Goal: Task Accomplishment & Management: Use online tool/utility

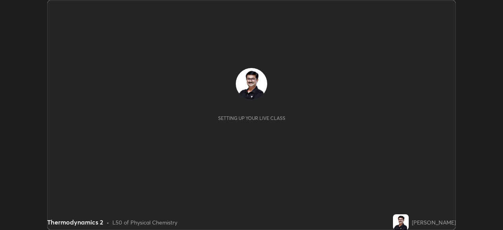
scroll to position [230, 502]
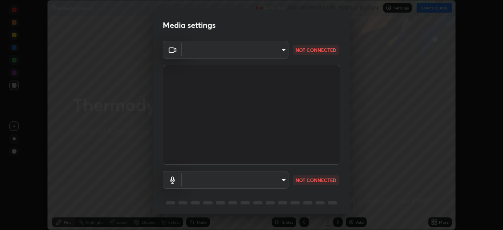
type input "ddeb460be698feac5301e169f53eca599c89e620ae617368e30cc776484c20c4"
type input "f004d940c31081e6b16f6c88961f672aa5ec6747dbf5629a26c28f94701fa2d6"
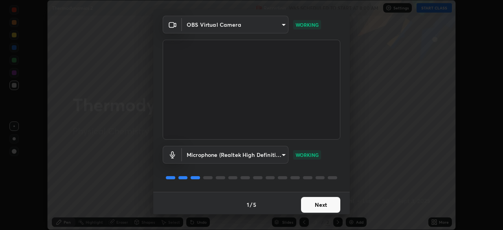
scroll to position [28, 0]
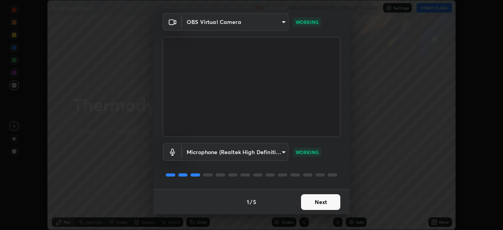
click at [320, 203] on button "Next" at bounding box center [320, 202] width 39 height 16
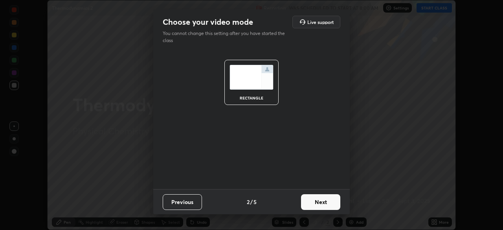
click at [321, 203] on button "Next" at bounding box center [320, 202] width 39 height 16
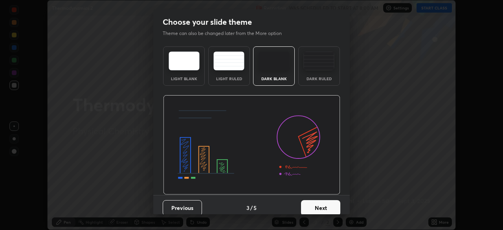
scroll to position [6, 0]
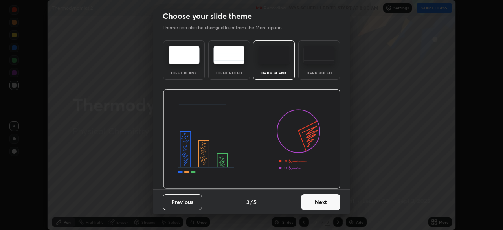
click at [316, 205] on button "Next" at bounding box center [320, 202] width 39 height 16
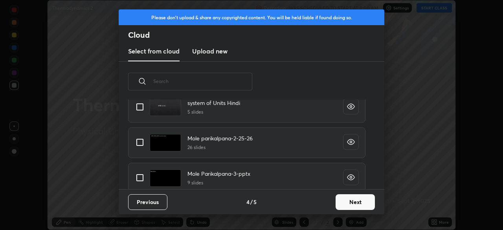
scroll to position [510, 0]
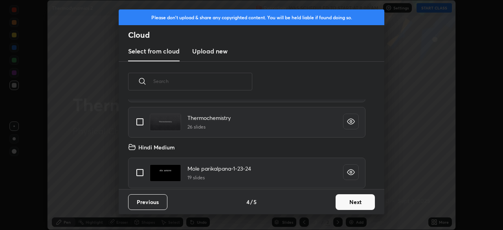
click at [316, 116] on div "Thermodynamics-2-Internal Energy I law 17 slides Thermodynamics-3-entropy secon…" at bounding box center [247, 144] width 256 height 90
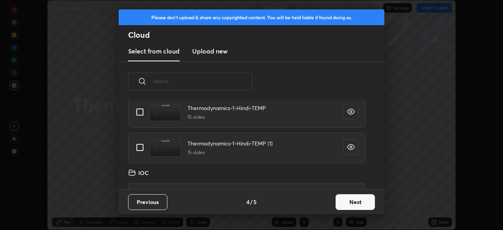
scroll to position [1052, 0]
click at [141, 150] on input "grid" at bounding box center [140, 149] width 16 height 16
checkbox input "true"
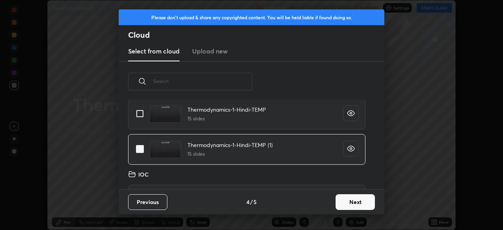
click at [350, 200] on button "Next" at bounding box center [354, 202] width 39 height 16
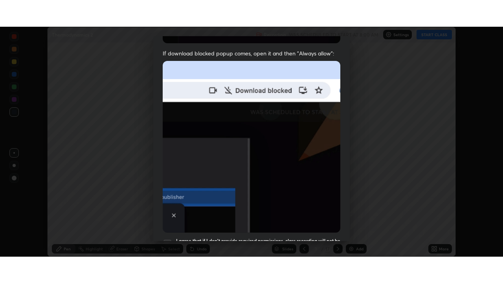
scroll to position [188, 0]
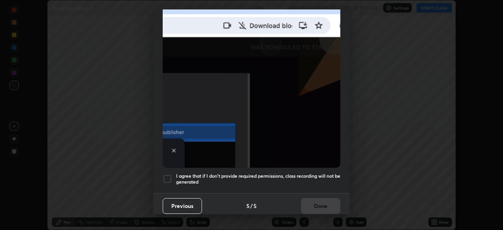
click at [170, 176] on div at bounding box center [167, 178] width 9 height 9
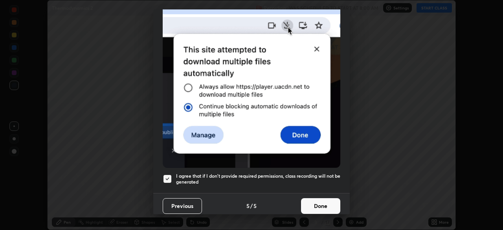
click at [320, 203] on button "Done" at bounding box center [320, 206] width 39 height 16
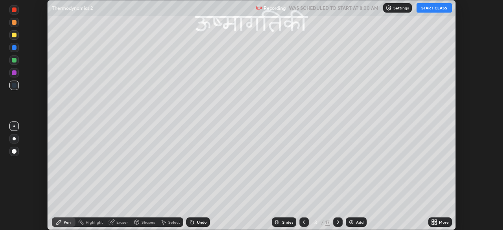
click at [435, 9] on button "START CLASS" at bounding box center [433, 7] width 35 height 9
click at [432, 220] on icon at bounding box center [433, 221] width 2 height 2
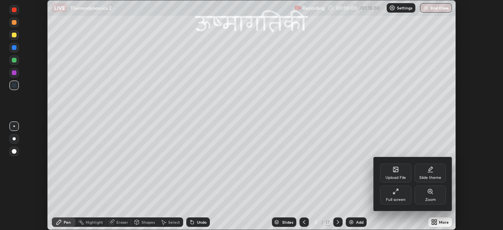
click at [398, 196] on div "Full screen" at bounding box center [395, 194] width 31 height 19
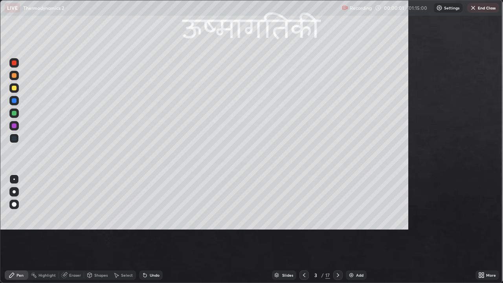
scroll to position [283, 503]
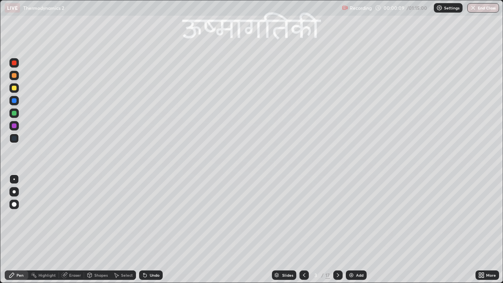
click at [280, 229] on div "Slides" at bounding box center [284, 274] width 24 height 9
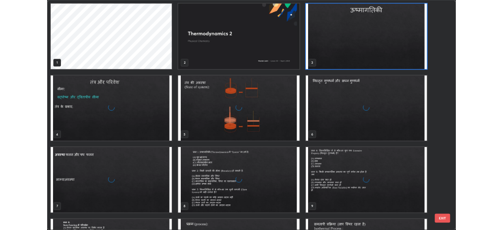
scroll to position [280, 498]
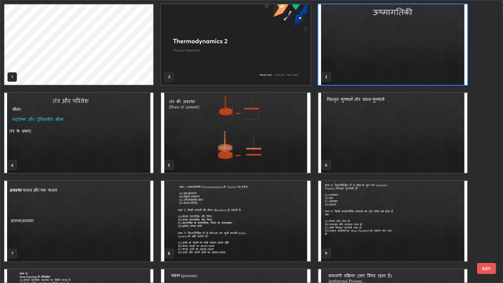
click at [491, 229] on button "EXIT" at bounding box center [486, 268] width 19 height 11
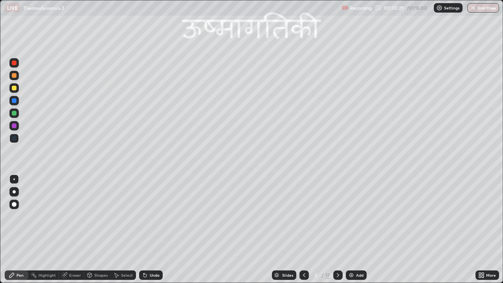
click at [303, 229] on icon at bounding box center [304, 275] width 6 height 6
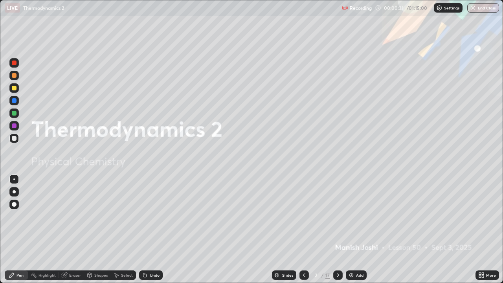
click at [352, 229] on img at bounding box center [351, 275] width 6 height 6
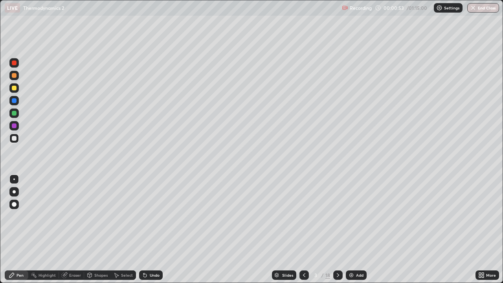
click at [16, 139] on div at bounding box center [14, 138] width 5 height 5
click at [15, 140] on div at bounding box center [14, 138] width 5 height 5
click at [123, 229] on div "Select" at bounding box center [127, 275] width 12 height 4
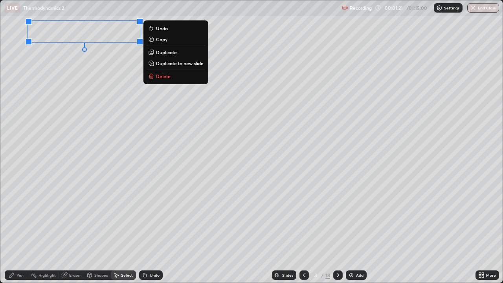
click at [110, 116] on div "0 ° Undo Copy Duplicate Duplicate to new slide Delete" at bounding box center [251, 141] width 502 height 282
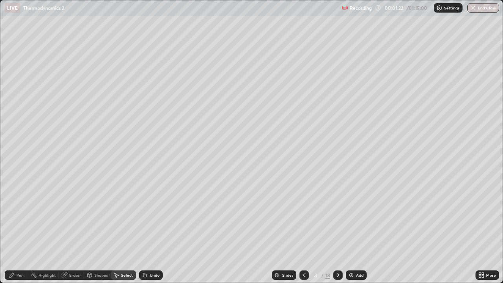
click at [24, 229] on div "Pen" at bounding box center [17, 274] width 24 height 9
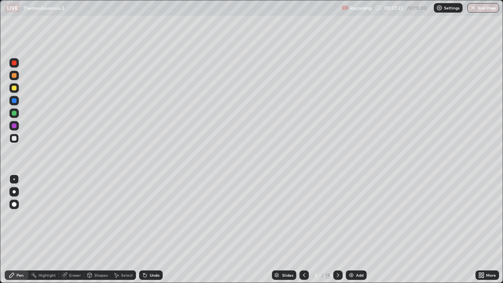
click at [15, 139] on div at bounding box center [14, 138] width 5 height 5
click at [99, 229] on div "Shapes" at bounding box center [100, 275] width 13 height 4
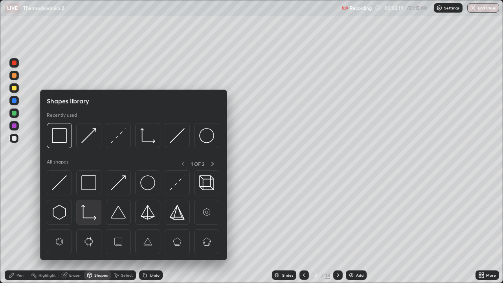
click at [91, 211] on img at bounding box center [88, 212] width 15 height 15
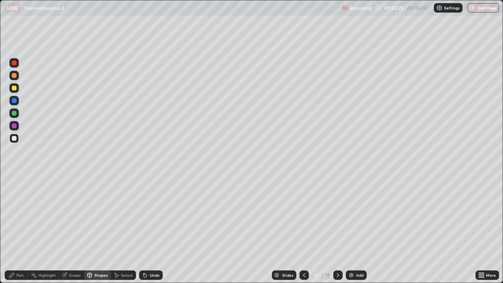
click at [14, 139] on div at bounding box center [14, 138] width 5 height 5
click at [147, 229] on div "Undo" at bounding box center [151, 274] width 24 height 9
click at [121, 229] on div "Select" at bounding box center [127, 275] width 12 height 4
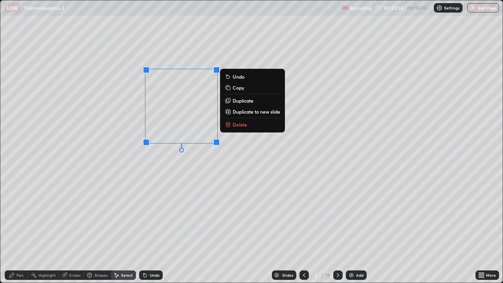
click at [241, 101] on p "Duplicate" at bounding box center [243, 100] width 21 height 6
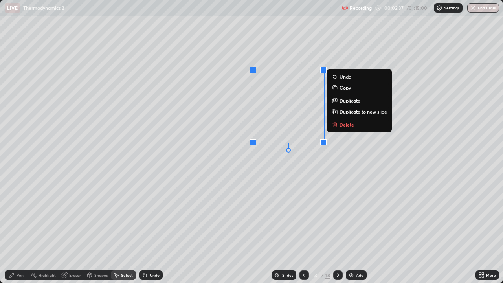
click at [345, 102] on p "Duplicate" at bounding box center [349, 100] width 21 height 6
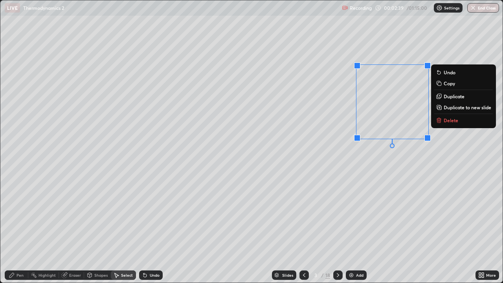
click at [390, 176] on div "0 ° Undo Copy Duplicate Duplicate to new slide Delete" at bounding box center [251, 141] width 502 height 282
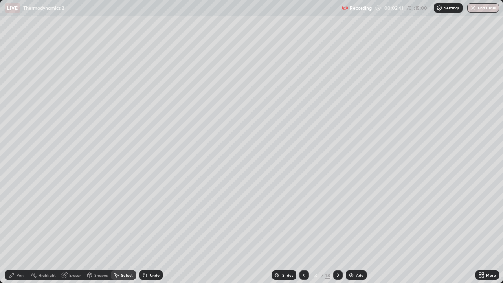
click at [22, 229] on div "Pen" at bounding box center [19, 275] width 7 height 4
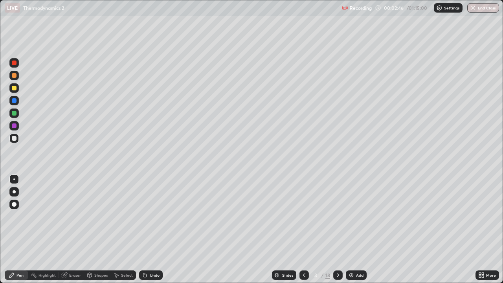
click at [91, 229] on icon at bounding box center [90, 274] width 4 height 1
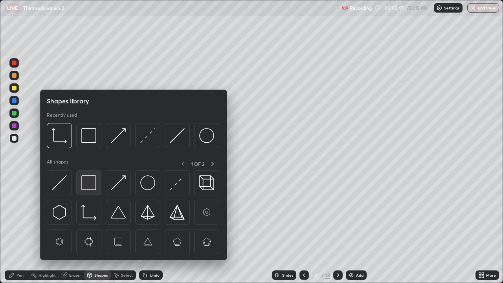
click at [90, 187] on img at bounding box center [88, 182] width 15 height 15
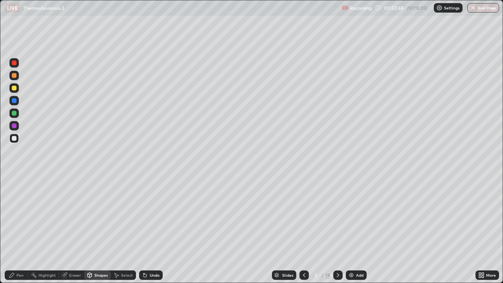
click at [15, 140] on div at bounding box center [14, 138] width 5 height 5
click at [71, 229] on div "Eraser" at bounding box center [75, 275] width 12 height 4
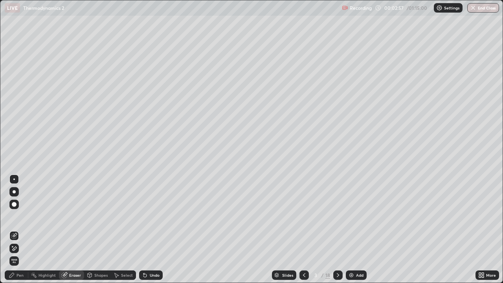
click at [93, 229] on div "Shapes" at bounding box center [97, 274] width 27 height 9
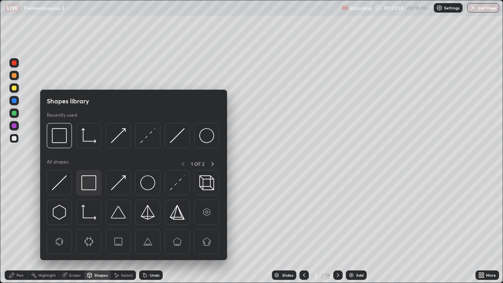
click at [93, 189] on img at bounding box center [88, 182] width 15 height 15
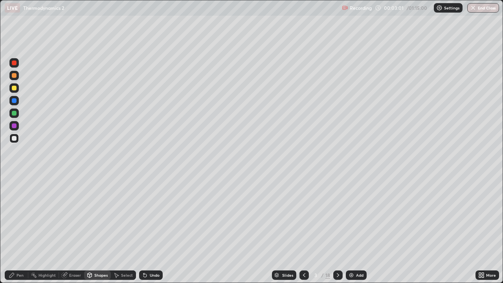
click at [22, 229] on div "Pen" at bounding box center [17, 274] width 24 height 9
click at [15, 139] on div at bounding box center [14, 138] width 5 height 5
click at [15, 101] on div at bounding box center [14, 100] width 5 height 5
click at [15, 136] on div at bounding box center [14, 138] width 5 height 5
click at [100, 229] on div "Shapes" at bounding box center [100, 275] width 13 height 4
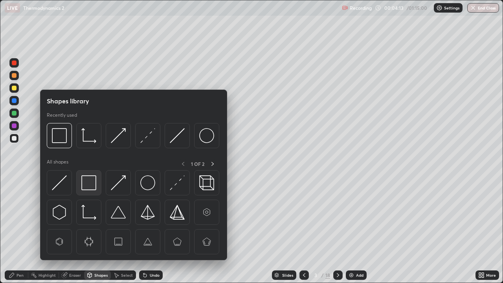
click at [98, 183] on div at bounding box center [88, 182] width 25 height 25
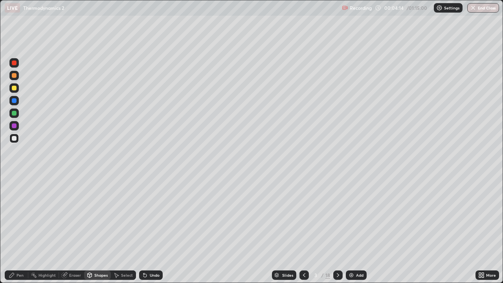
click at [15, 113] on div at bounding box center [14, 113] width 5 height 5
click at [25, 229] on div "Pen" at bounding box center [17, 274] width 24 height 9
click at [15, 139] on div at bounding box center [14, 138] width 5 height 5
click at [100, 229] on div "Shapes" at bounding box center [100, 275] width 13 height 4
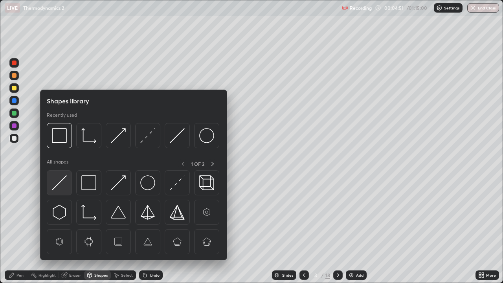
click at [68, 181] on div at bounding box center [59, 182] width 25 height 25
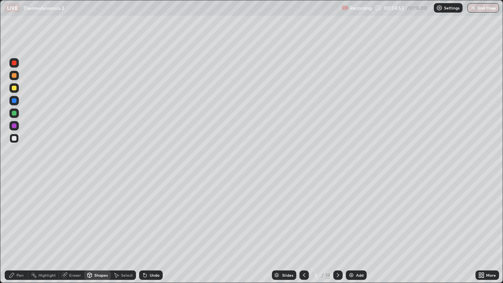
click at [15, 114] on div at bounding box center [14, 113] width 5 height 5
click at [15, 113] on div at bounding box center [14, 113] width 5 height 5
click at [22, 229] on div "Pen" at bounding box center [17, 274] width 24 height 9
click at [15, 138] on div at bounding box center [14, 138] width 5 height 5
click at [104, 229] on div "Shapes" at bounding box center [100, 275] width 13 height 4
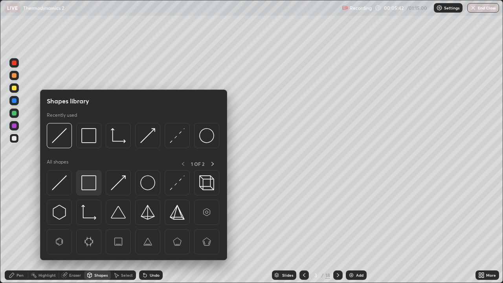
click at [94, 183] on img at bounding box center [88, 182] width 15 height 15
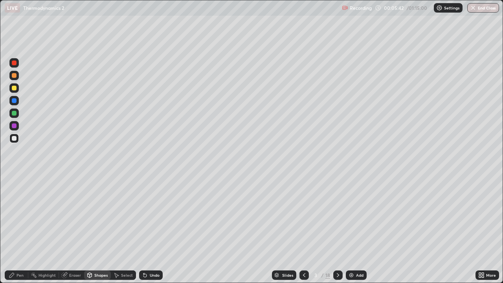
click at [15, 114] on div at bounding box center [14, 113] width 5 height 5
click at [23, 229] on div "Pen" at bounding box center [19, 275] width 7 height 4
click at [17, 135] on div at bounding box center [13, 138] width 9 height 9
click at [15, 139] on div at bounding box center [14, 138] width 5 height 5
click at [17, 229] on div "Pen" at bounding box center [19, 275] width 7 height 4
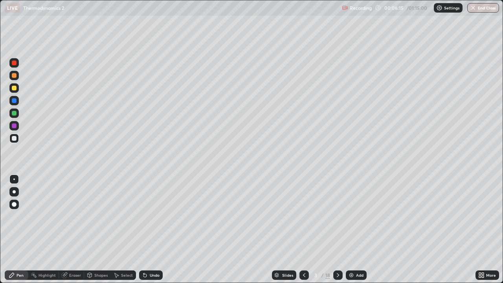
click at [16, 140] on div at bounding box center [14, 138] width 5 height 5
click at [158, 229] on div "Undo" at bounding box center [155, 275] width 10 height 4
click at [77, 229] on div "Eraser" at bounding box center [75, 275] width 12 height 4
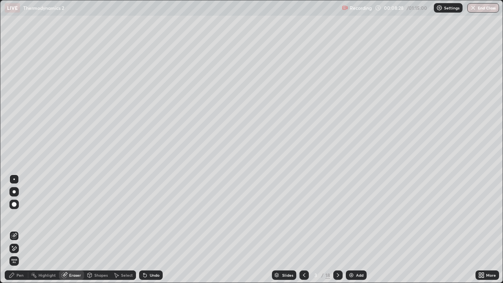
click at [23, 229] on div "Pen" at bounding box center [19, 275] width 7 height 4
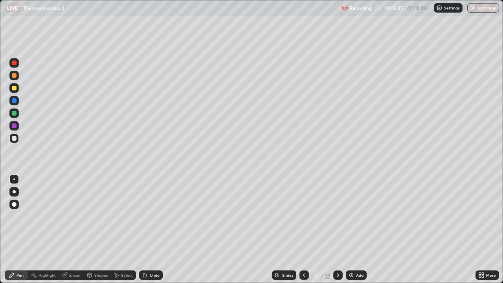
click at [16, 92] on div at bounding box center [13, 87] width 9 height 9
click at [14, 76] on div at bounding box center [14, 75] width 5 height 5
click at [352, 229] on img at bounding box center [351, 275] width 6 height 6
click at [17, 139] on div at bounding box center [13, 138] width 9 height 9
click at [152, 229] on div "Undo" at bounding box center [155, 275] width 10 height 4
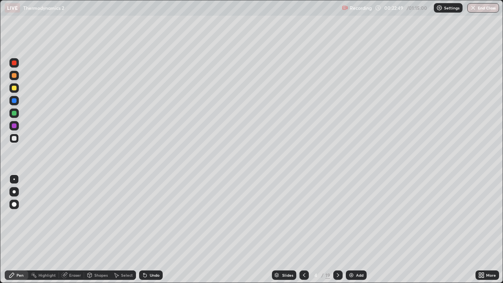
click at [148, 229] on div "Undo" at bounding box center [151, 274] width 24 height 9
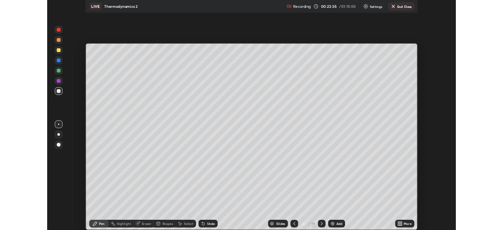
scroll to position [39053, 38780]
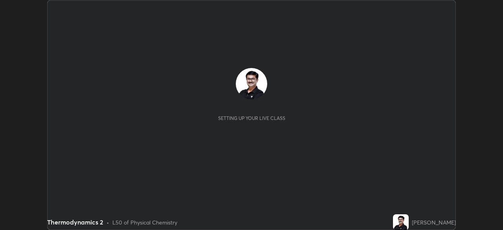
scroll to position [230, 503]
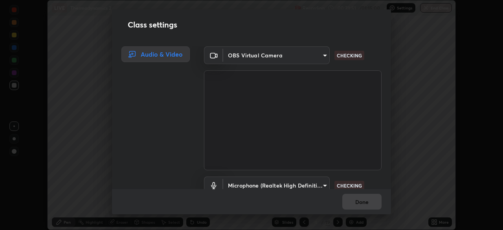
click at [437, 220] on div "Class settings Audio & Video OBS Virtual Camera ddeb460be698feac5301e169f53eca5…" at bounding box center [251, 115] width 503 height 230
click at [325, 182] on body "Erase all LIVE Thermodynamics 2 Recording 00:23:54 / 01:15:00 Settings End Clas…" at bounding box center [251, 115] width 503 height 230
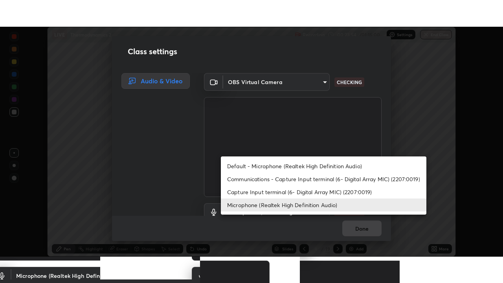
scroll to position [7, 0]
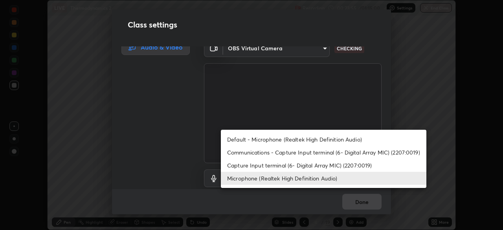
click at [317, 139] on li "Default - Microphone (Realtek High Definition Audio)" at bounding box center [323, 139] width 205 height 13
type input "default"
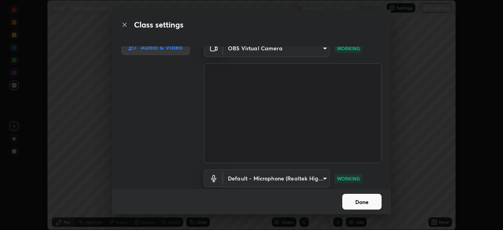
click at [368, 202] on button "Done" at bounding box center [361, 202] width 39 height 16
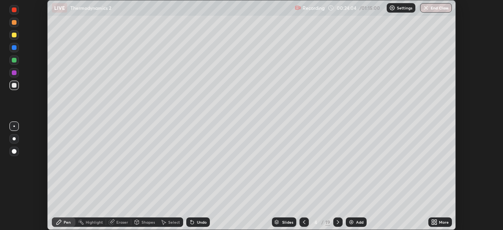
click at [433, 222] on icon at bounding box center [434, 222] width 6 height 6
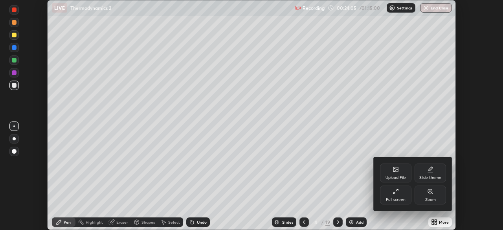
click at [404, 198] on div "Full screen" at bounding box center [396, 200] width 20 height 4
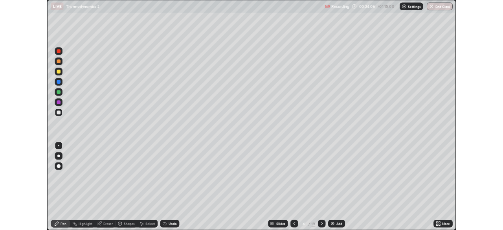
scroll to position [283, 503]
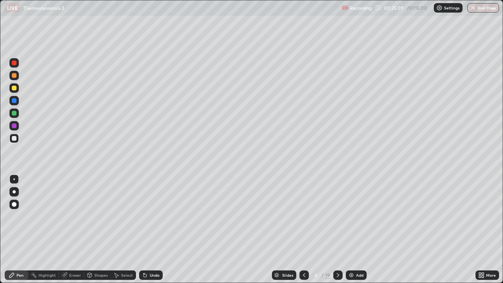
click at [352, 229] on img at bounding box center [351, 275] width 6 height 6
click at [15, 140] on div at bounding box center [14, 138] width 5 height 5
click at [97, 229] on div "Shapes" at bounding box center [100, 275] width 13 height 4
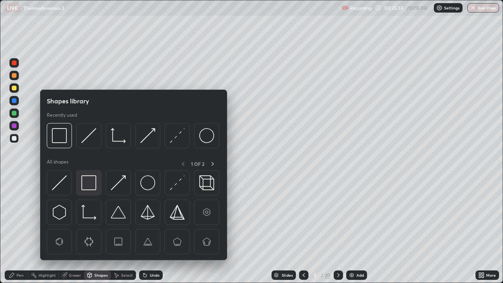
click at [91, 189] on img at bounding box center [88, 182] width 15 height 15
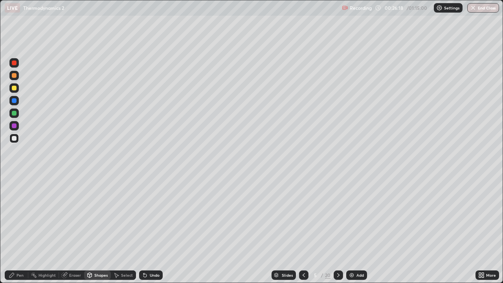
click at [90, 229] on icon at bounding box center [90, 275] width 4 height 5
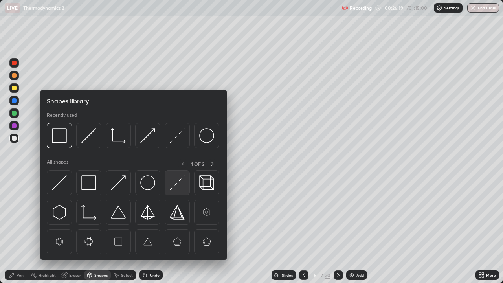
click at [171, 184] on img at bounding box center [177, 182] width 15 height 15
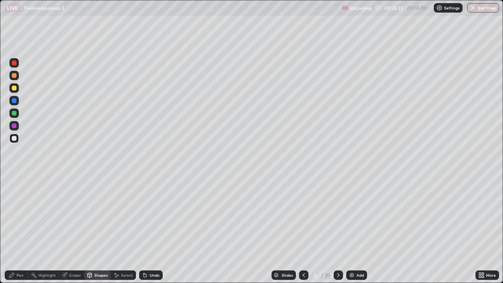
click at [24, 229] on div "Pen" at bounding box center [17, 274] width 24 height 9
click at [15, 87] on div at bounding box center [14, 88] width 5 height 5
click at [15, 113] on div at bounding box center [14, 113] width 5 height 5
click at [14, 138] on div at bounding box center [14, 138] width 5 height 5
click at [352, 229] on img at bounding box center [351, 275] width 6 height 6
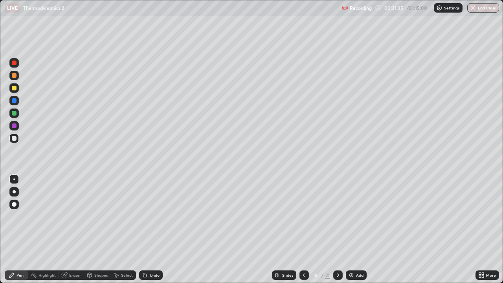
click at [17, 139] on div at bounding box center [13, 138] width 9 height 9
click at [15, 136] on div at bounding box center [14, 138] width 5 height 5
click at [15, 88] on div at bounding box center [14, 88] width 5 height 5
click at [154, 229] on div "Undo" at bounding box center [155, 275] width 10 height 4
click at [153, 229] on div "Undo" at bounding box center [155, 275] width 10 height 4
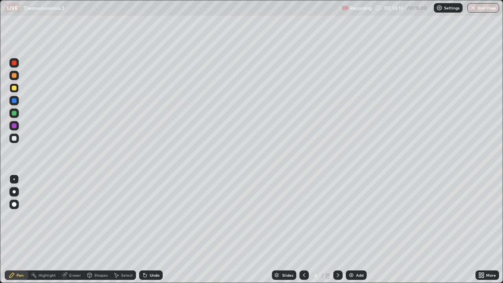
click at [151, 229] on div "Undo" at bounding box center [155, 275] width 10 height 4
click at [350, 229] on img at bounding box center [351, 275] width 6 height 6
click at [102, 229] on div "Shapes" at bounding box center [97, 274] width 27 height 9
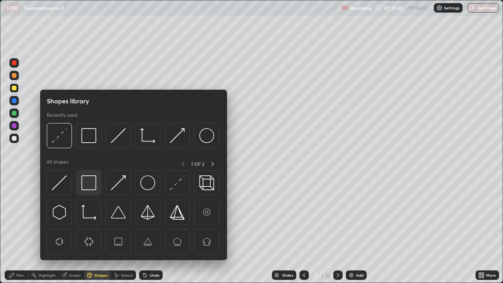
click at [90, 184] on img at bounding box center [88, 182] width 15 height 15
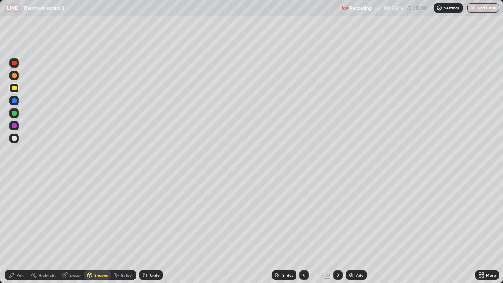
click at [17, 139] on div at bounding box center [13, 138] width 9 height 9
click at [73, 229] on div "Eraser" at bounding box center [75, 275] width 12 height 4
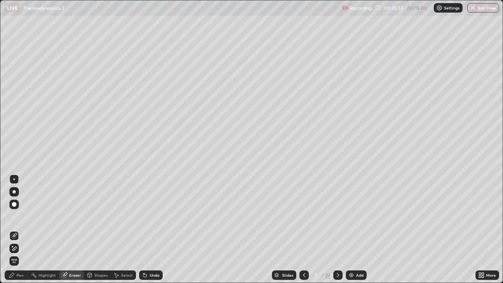
click at [95, 229] on div "Shapes" at bounding box center [100, 275] width 13 height 4
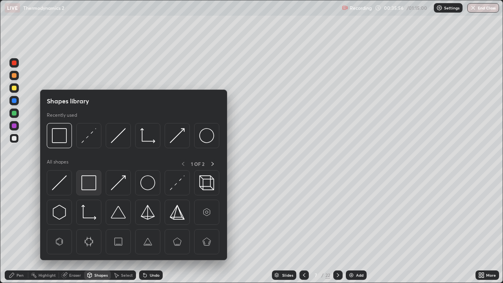
click at [90, 186] on img at bounding box center [88, 182] width 15 height 15
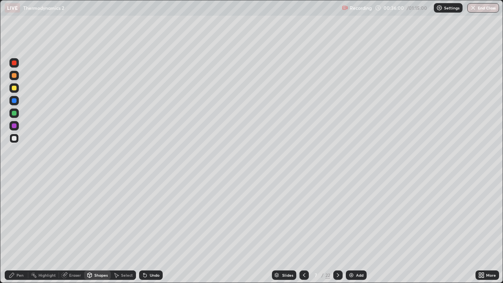
click at [120, 229] on div "Select" at bounding box center [123, 274] width 25 height 9
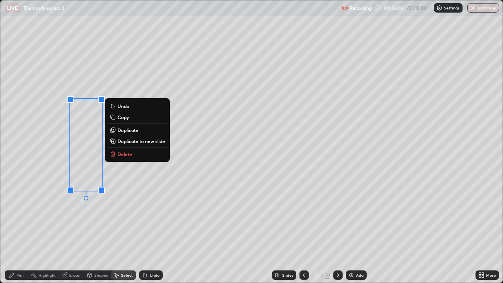
click at [123, 117] on p "Copy" at bounding box center [122, 117] width 11 height 6
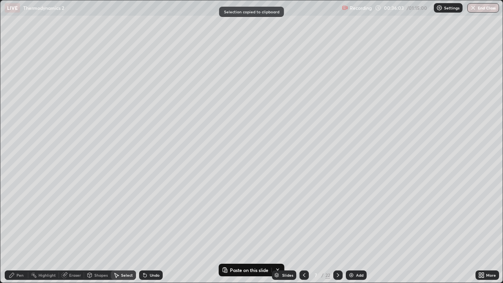
click at [22, 229] on div "Pen" at bounding box center [19, 275] width 7 height 4
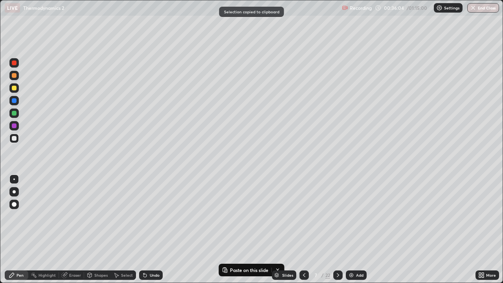
click at [15, 140] on div at bounding box center [14, 138] width 5 height 5
click at [156, 229] on div "Undo" at bounding box center [155, 275] width 10 height 4
click at [108, 229] on div "Shapes" at bounding box center [97, 274] width 27 height 9
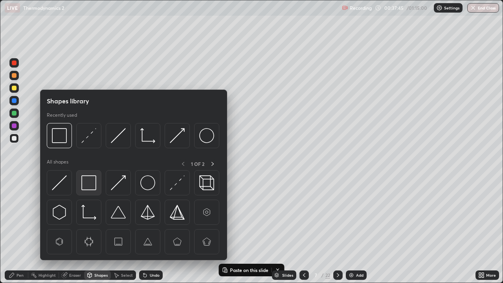
click at [93, 187] on img at bounding box center [88, 182] width 15 height 15
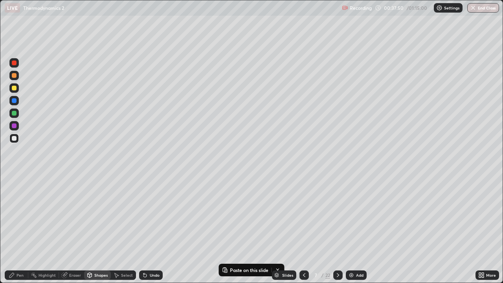
click at [156, 229] on div "Undo" at bounding box center [151, 274] width 24 height 9
click at [340, 229] on div at bounding box center [337, 274] width 9 height 9
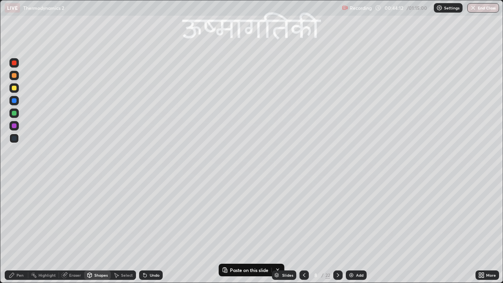
click at [103, 229] on div "Shapes" at bounding box center [97, 274] width 27 height 9
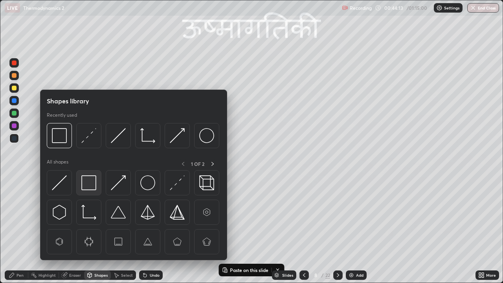
click at [93, 184] on img at bounding box center [88, 182] width 15 height 15
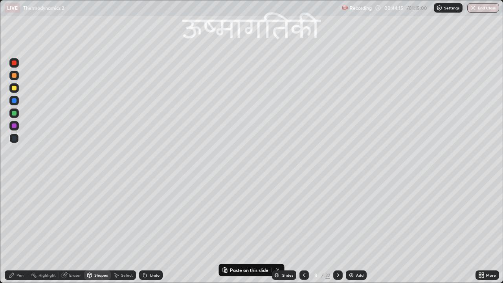
click at [16, 89] on div at bounding box center [14, 88] width 5 height 5
click at [24, 229] on div "Pen" at bounding box center [17, 274] width 24 height 9
click at [99, 229] on div "Shapes" at bounding box center [100, 275] width 13 height 4
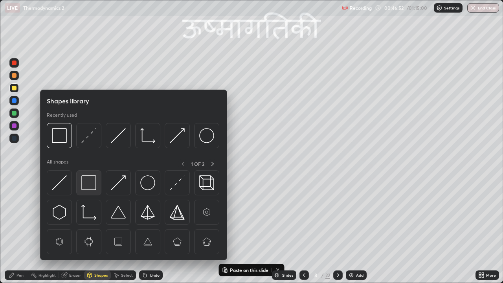
click at [95, 186] on img at bounding box center [88, 182] width 15 height 15
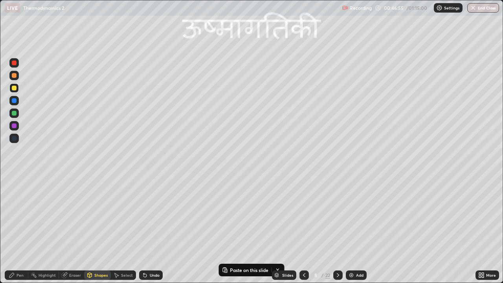
click at [15, 103] on div at bounding box center [14, 100] width 5 height 5
click at [75, 229] on div "Eraser" at bounding box center [75, 275] width 12 height 4
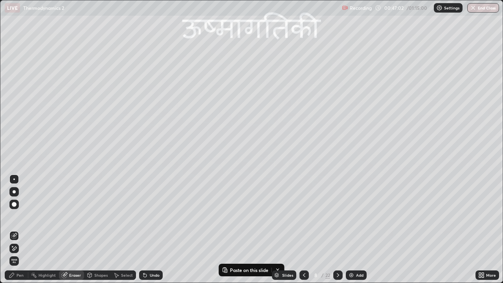
click at [25, 229] on div "Pen" at bounding box center [17, 274] width 24 height 9
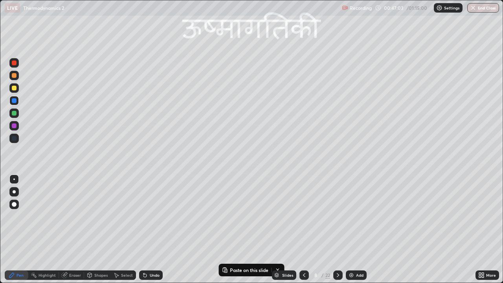
click at [15, 77] on div at bounding box center [14, 75] width 5 height 5
click at [15, 102] on div at bounding box center [14, 100] width 5 height 5
click at [14, 90] on div at bounding box center [14, 88] width 5 height 5
click at [341, 229] on div at bounding box center [337, 274] width 9 height 9
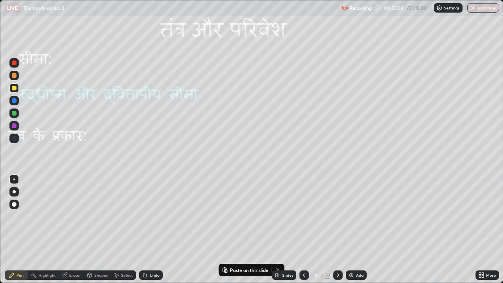
click at [337, 229] on icon at bounding box center [338, 275] width 6 height 6
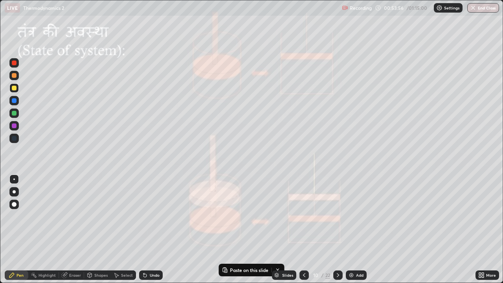
click at [303, 229] on icon at bounding box center [304, 275] width 6 height 6
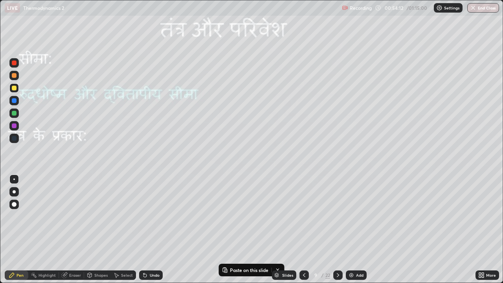
click at [93, 229] on div "Shapes" at bounding box center [97, 274] width 27 height 9
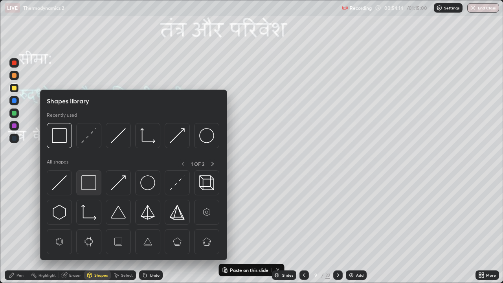
click at [89, 181] on img at bounding box center [88, 182] width 15 height 15
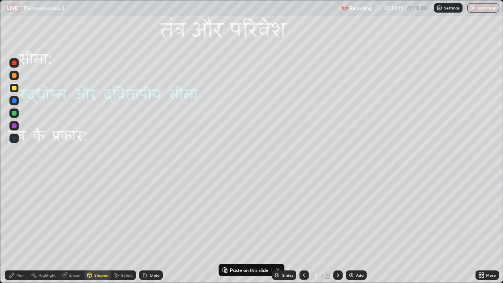
click at [21, 229] on div "Pen" at bounding box center [17, 274] width 24 height 9
click at [14, 89] on div at bounding box center [14, 88] width 5 height 5
click at [13, 114] on div at bounding box center [14, 113] width 5 height 5
click at [143, 229] on icon at bounding box center [144, 275] width 3 height 3
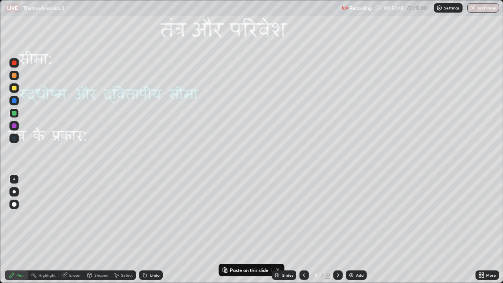
click at [15, 88] on div at bounding box center [14, 88] width 5 height 5
click at [12, 101] on div at bounding box center [14, 100] width 5 height 5
click at [13, 65] on div at bounding box center [14, 62] width 5 height 5
click at [13, 101] on div at bounding box center [14, 100] width 5 height 5
click at [13, 88] on div at bounding box center [14, 88] width 5 height 5
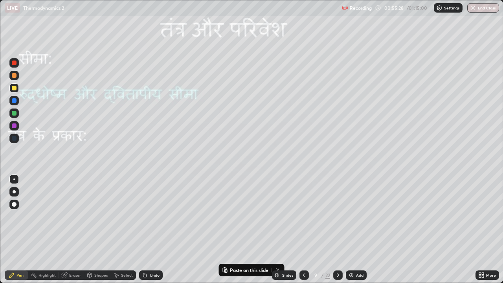
click at [93, 229] on div "Shapes" at bounding box center [97, 274] width 27 height 9
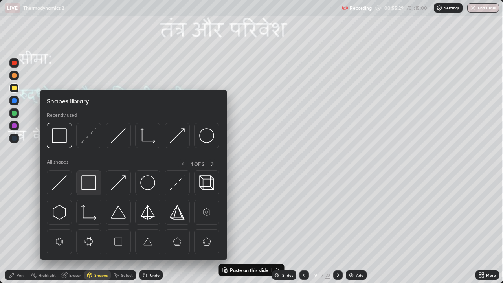
click at [94, 186] on img at bounding box center [88, 182] width 15 height 15
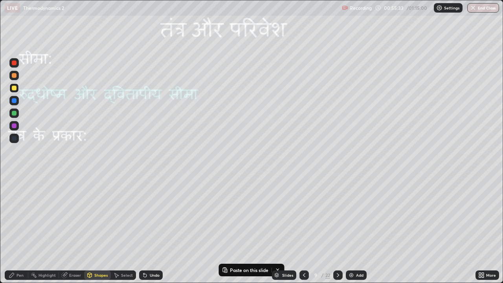
click at [14, 115] on div at bounding box center [14, 113] width 5 height 5
click at [151, 229] on div "Undo" at bounding box center [155, 275] width 10 height 4
click at [22, 229] on div "Pen" at bounding box center [19, 275] width 7 height 4
click at [15, 75] on div at bounding box center [14, 75] width 5 height 5
click at [15, 113] on div at bounding box center [14, 113] width 5 height 5
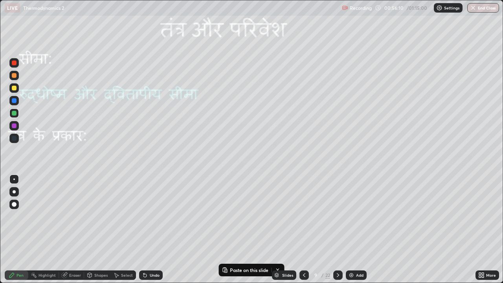
click at [144, 229] on icon at bounding box center [144, 275] width 3 height 3
click at [15, 89] on div at bounding box center [14, 88] width 5 height 5
click at [13, 100] on div at bounding box center [14, 100] width 5 height 5
click at [12, 63] on div at bounding box center [14, 62] width 5 height 5
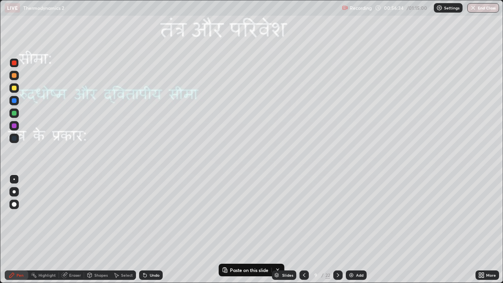
click at [15, 89] on div at bounding box center [14, 88] width 5 height 5
click at [15, 101] on div at bounding box center [14, 100] width 5 height 5
click at [98, 229] on div "Shapes" at bounding box center [100, 275] width 13 height 4
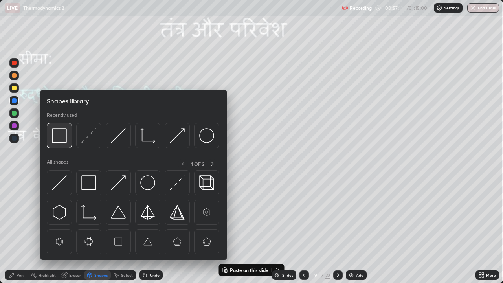
click at [62, 139] on img at bounding box center [59, 135] width 15 height 15
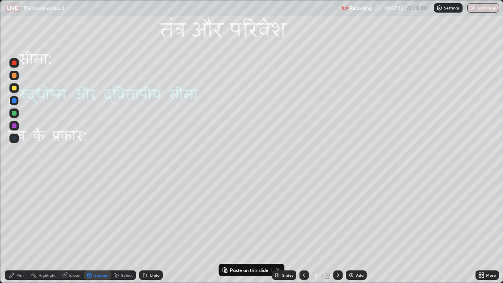
click at [15, 88] on div at bounding box center [14, 88] width 5 height 5
click at [24, 229] on div "Pen" at bounding box center [17, 274] width 24 height 9
click at [14, 77] on div at bounding box center [14, 75] width 5 height 5
click at [15, 113] on div at bounding box center [14, 113] width 5 height 5
click at [16, 88] on div at bounding box center [14, 88] width 5 height 5
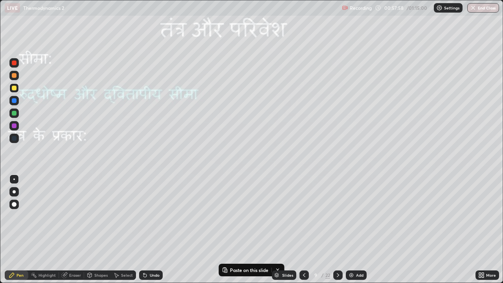
click at [15, 100] on div at bounding box center [14, 100] width 5 height 5
click at [16, 101] on div at bounding box center [14, 100] width 5 height 5
click at [16, 113] on div at bounding box center [14, 113] width 5 height 5
click at [15, 89] on div at bounding box center [14, 88] width 5 height 5
click at [16, 113] on div at bounding box center [14, 113] width 5 height 5
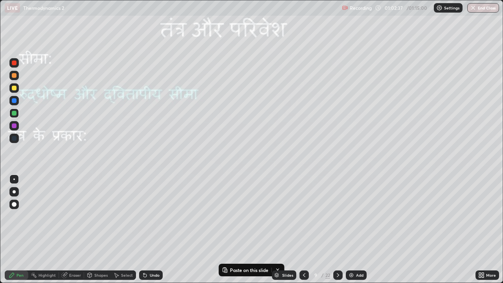
click at [307, 229] on div at bounding box center [303, 274] width 9 height 9
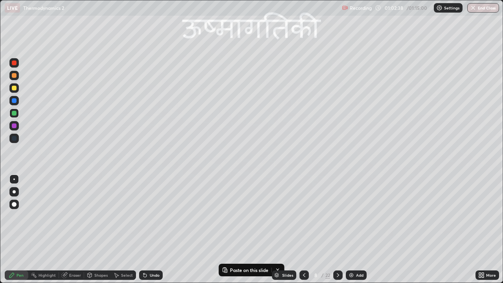
click at [306, 229] on icon at bounding box center [304, 275] width 6 height 6
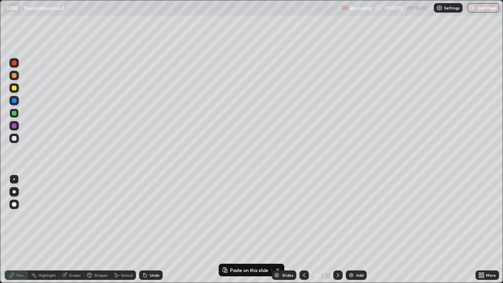
click at [337, 229] on icon at bounding box center [338, 275] width 6 height 6
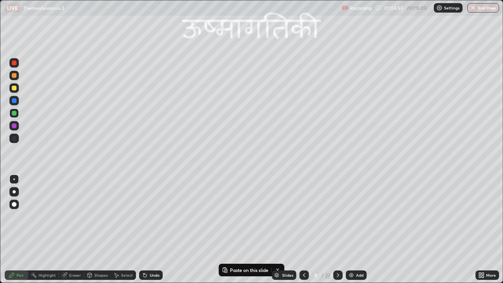
click at [337, 229] on icon at bounding box center [338, 275] width 6 height 6
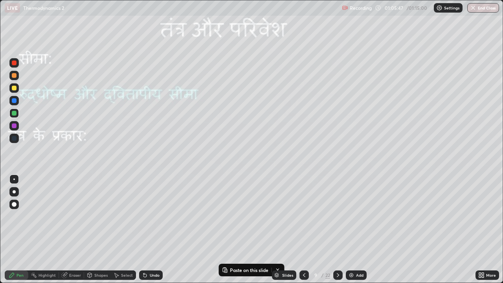
click at [340, 229] on icon at bounding box center [338, 275] width 6 height 6
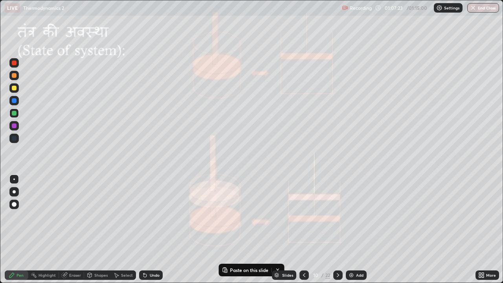
click at [17, 89] on div at bounding box center [13, 87] width 9 height 9
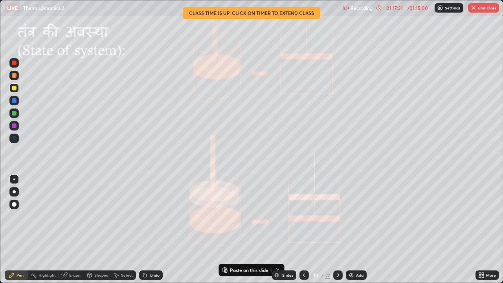
click at [485, 7] on button "End Class" at bounding box center [483, 7] width 31 height 9
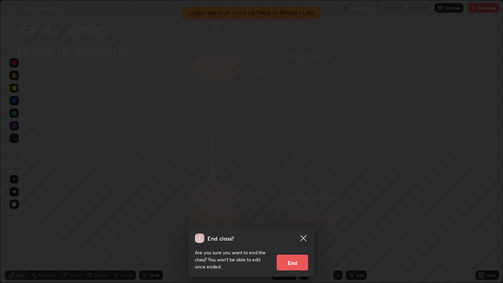
click at [290, 229] on button "End" at bounding box center [292, 263] width 31 height 16
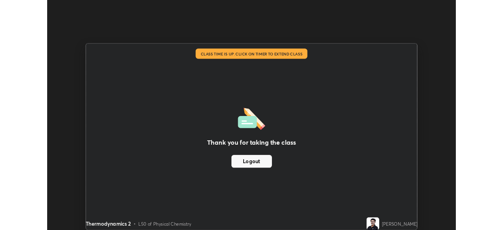
scroll to position [39053, 38780]
